Goal: Transaction & Acquisition: Purchase product/service

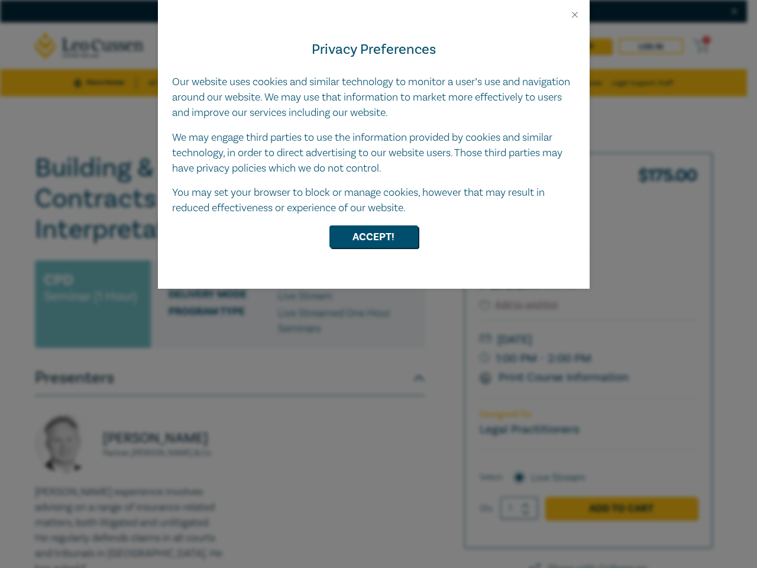
click at [378, 284] on div "Privacy Preferences Our website uses cookies and similar technology to monitor …" at bounding box center [374, 154] width 432 height 268
click at [575, 15] on button "Close" at bounding box center [575, 14] width 11 height 11
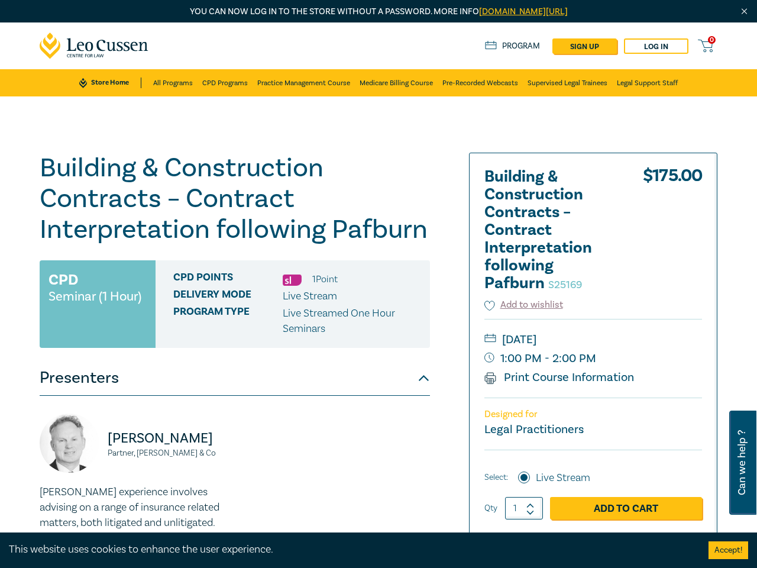
click at [374, 237] on h1 "Building & Construction Contracts – Contract Interpretation following Pafburn S…" at bounding box center [235, 199] width 390 height 92
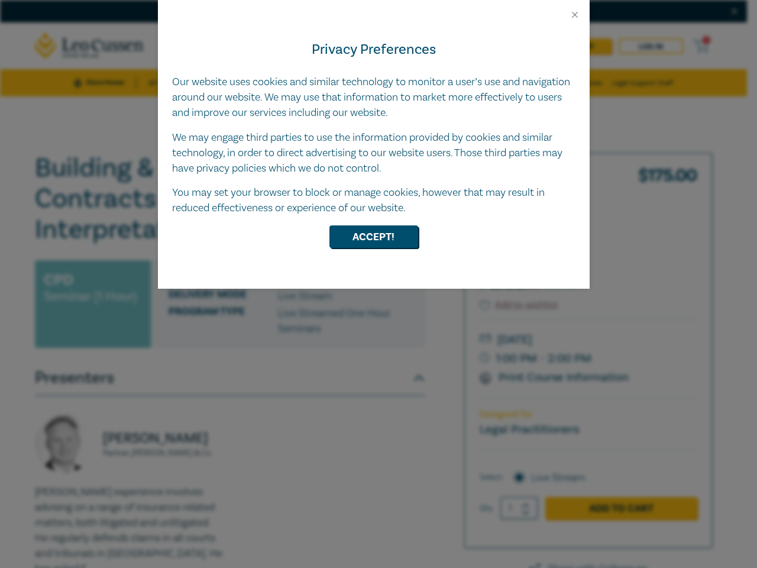
click at [378, 284] on div "Privacy Preferences Our website uses cookies and similar technology to monitor …" at bounding box center [374, 154] width 432 height 268
click at [575, 15] on button "Close" at bounding box center [575, 14] width 11 height 11
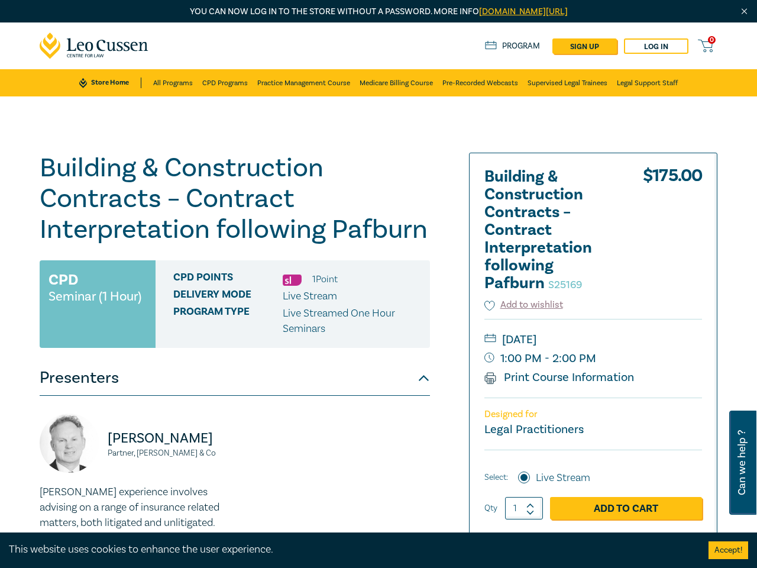
click at [374, 237] on h1 "Building & Construction Contracts – Contract Interpretation following Pafburn S…" at bounding box center [235, 199] width 390 height 92
